Goal: Find specific page/section

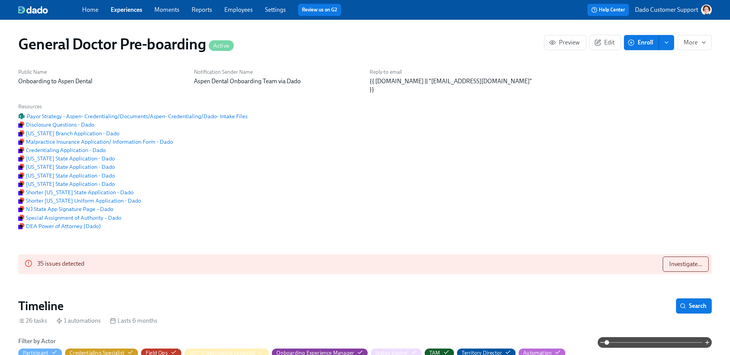
scroll to position [0, 17079]
click at [84, 112] on div "Payor Strategy - Aspen- Credentialing/Documents/Aspen- Credentialing/Dado- Inta…" at bounding box center [132, 116] width 229 height 8
click at [81, 116] on span "Payor Strategy - Aspen- Credentialing/Documents/Aspen- Credentialing/Dado- Inta…" at bounding box center [132, 117] width 229 height 8
click at [119, 13] on span "Experiences" at bounding box center [127, 10] width 32 height 8
click at [119, 11] on link "Experiences" at bounding box center [127, 9] width 32 height 7
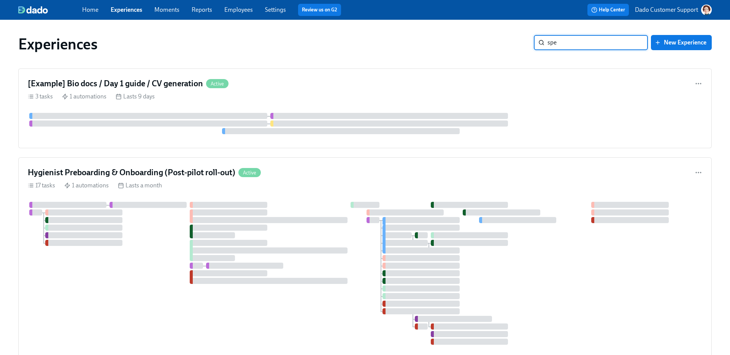
type input "spec"
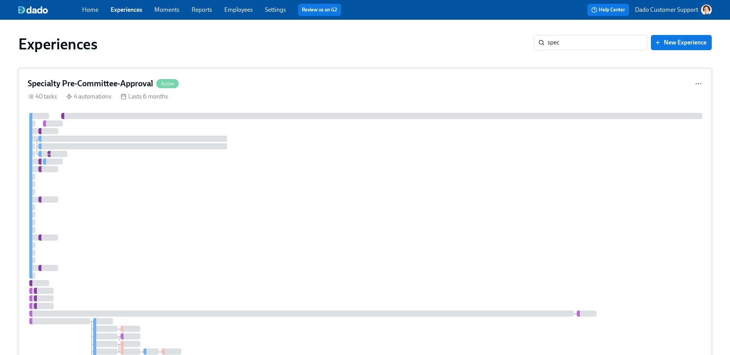
click at [195, 126] on div at bounding box center [475, 249] width 894 height 272
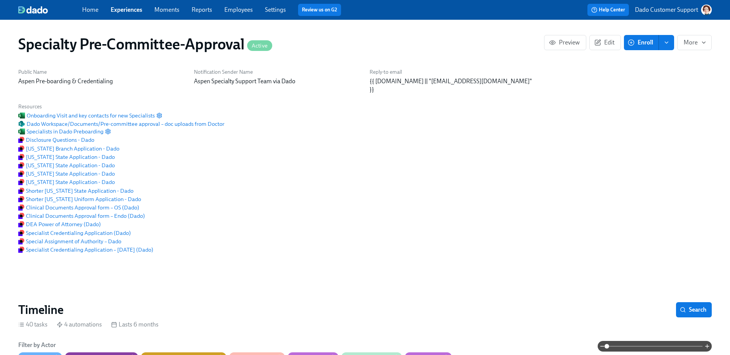
scroll to position [0, 2304]
click at [68, 124] on span "Dado Workspace/Documents/Pre-committee approval – doc uploads from Doctor" at bounding box center [121, 124] width 206 height 8
